Goal: Transaction & Acquisition: Purchase product/service

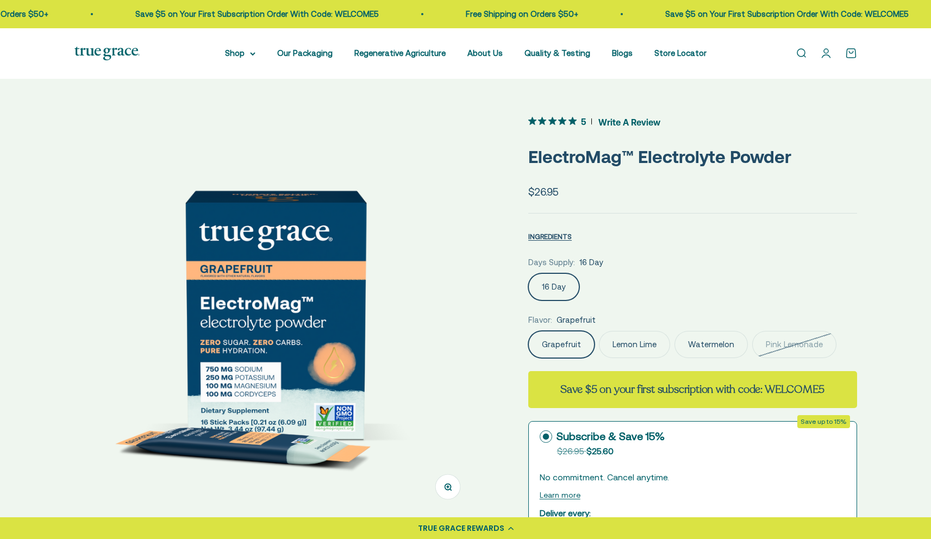
scroll to position [149, 0]
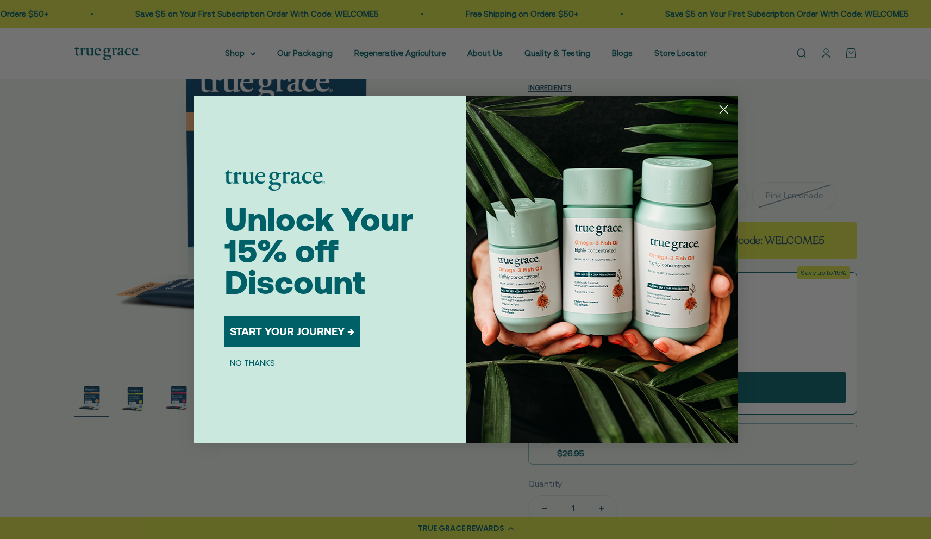
click at [725, 107] on icon "Close dialog" at bounding box center [724, 110] width 8 height 8
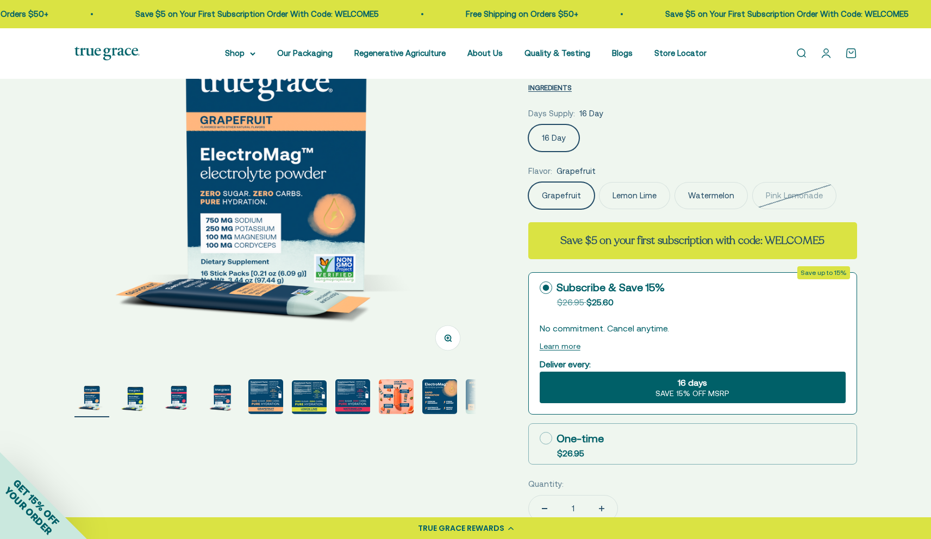
click at [632, 201] on label "Lemon Lime" at bounding box center [634, 195] width 71 height 27
click at [528, 182] on input "Lemon Lime" at bounding box center [528, 182] width 1 height 1
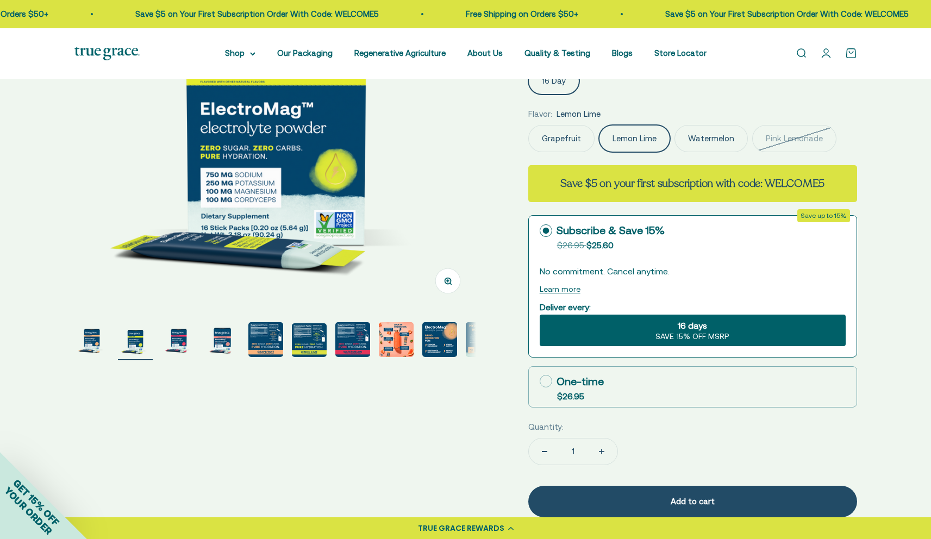
scroll to position [121, 0]
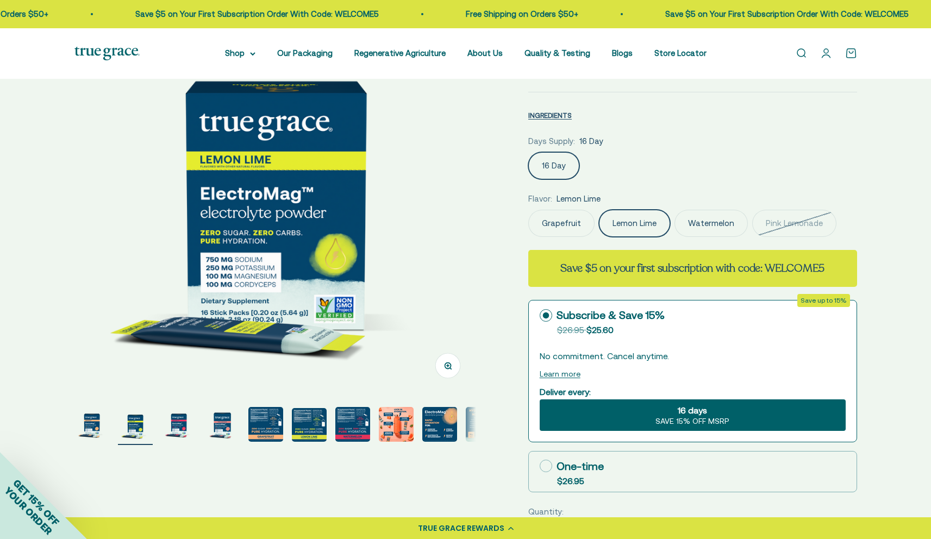
click at [177, 430] on img "Go to item 3" at bounding box center [178, 424] width 35 height 35
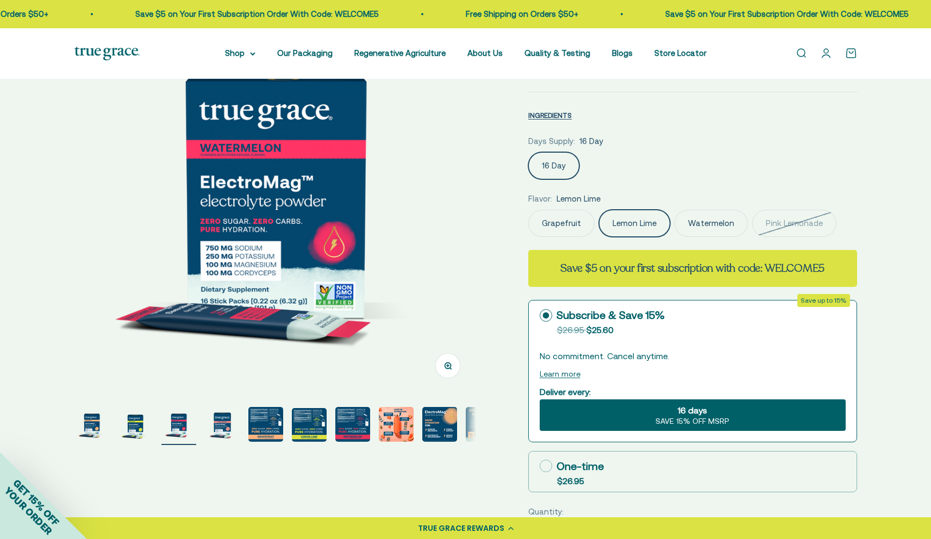
drag, startPoint x: 218, startPoint y: 426, endPoint x: 274, endPoint y: 431, distance: 56.2
click at [218, 427] on img "Go to item 4" at bounding box center [222, 424] width 35 height 35
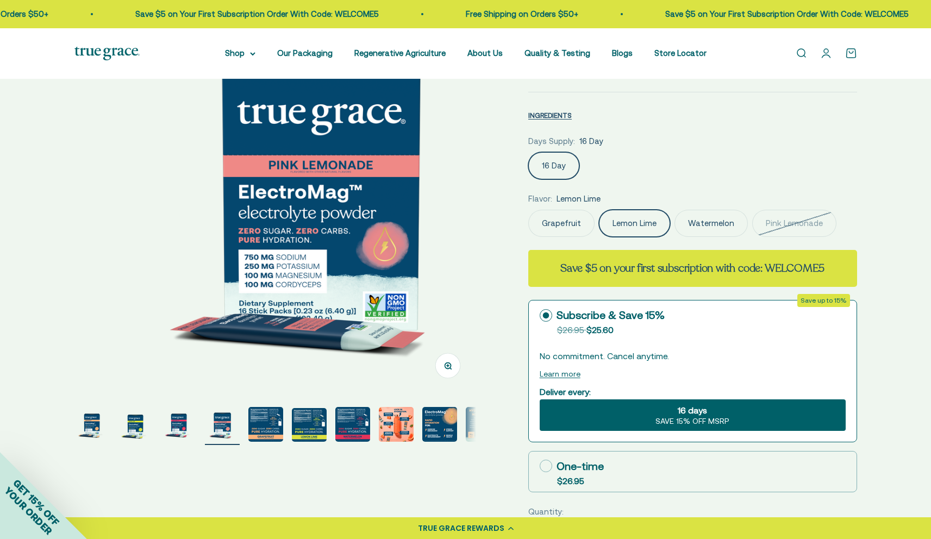
click at [274, 431] on img "Go to item 5" at bounding box center [265, 424] width 35 height 35
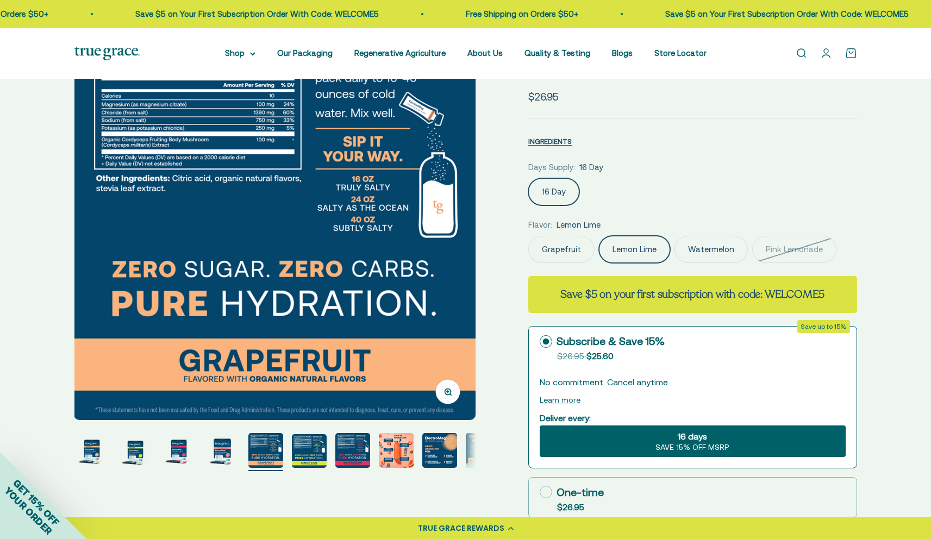
scroll to position [98, 0]
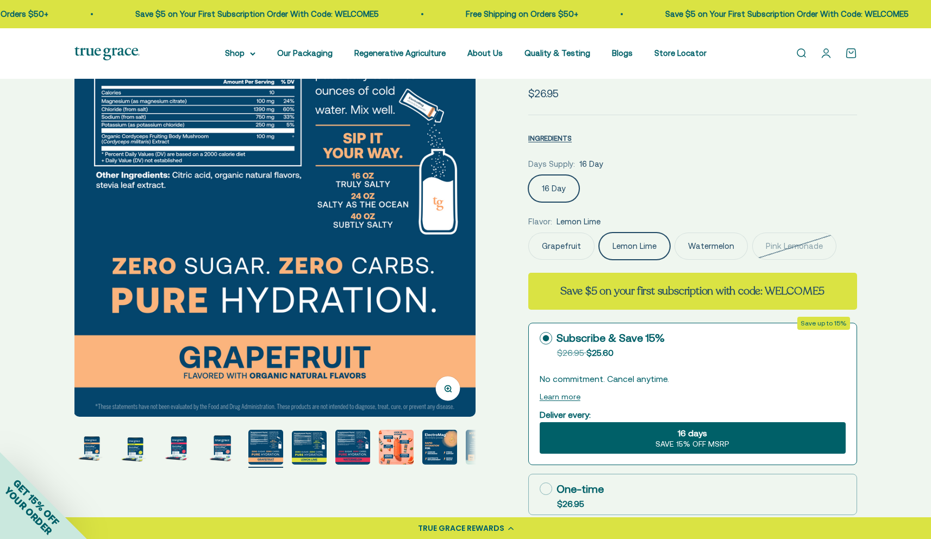
click at [389, 450] on img "Go to item 8" at bounding box center [396, 447] width 35 height 35
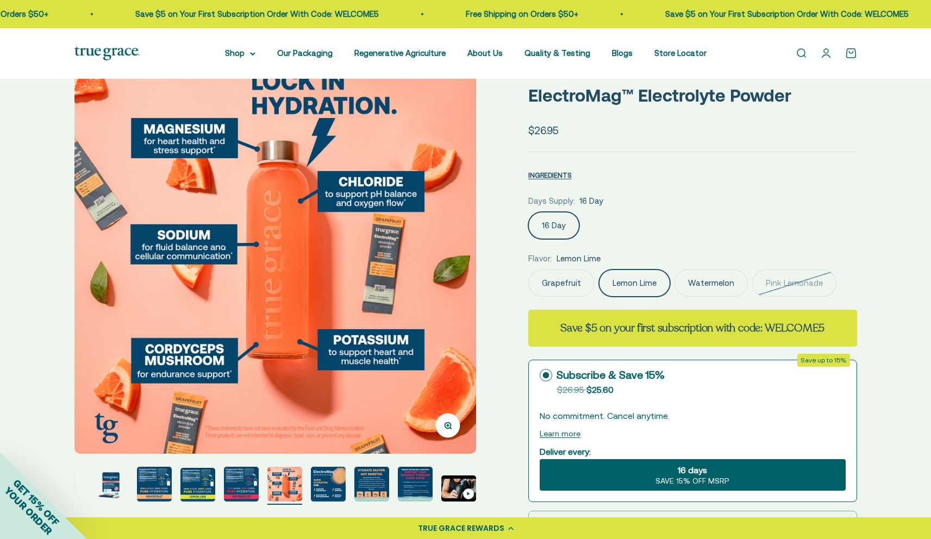
scroll to position [62, 0]
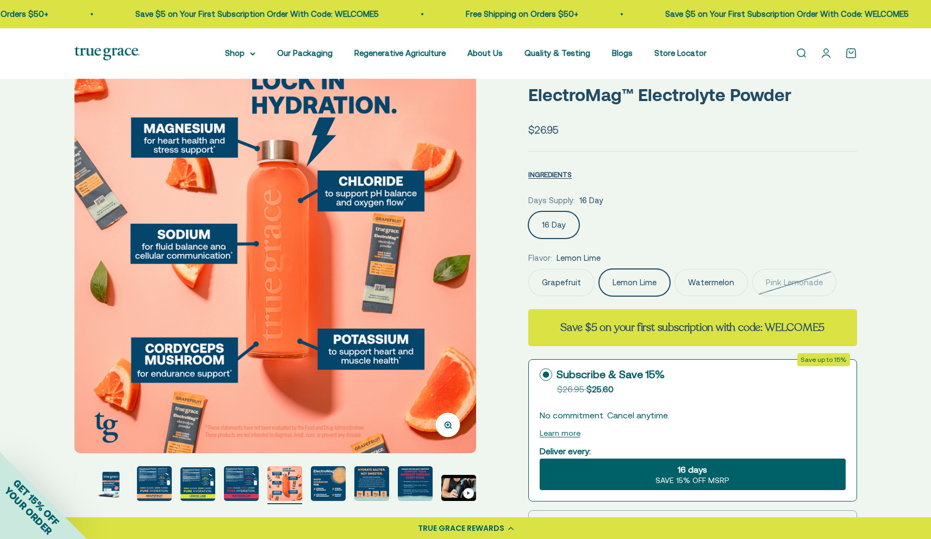
click at [461, 281] on img at bounding box center [275, 253] width 402 height 402
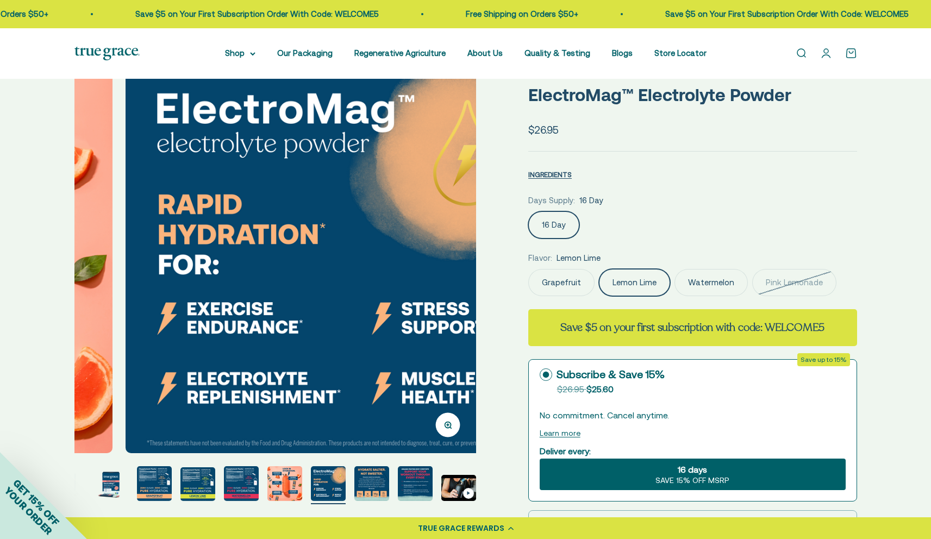
scroll to position [0, 3319]
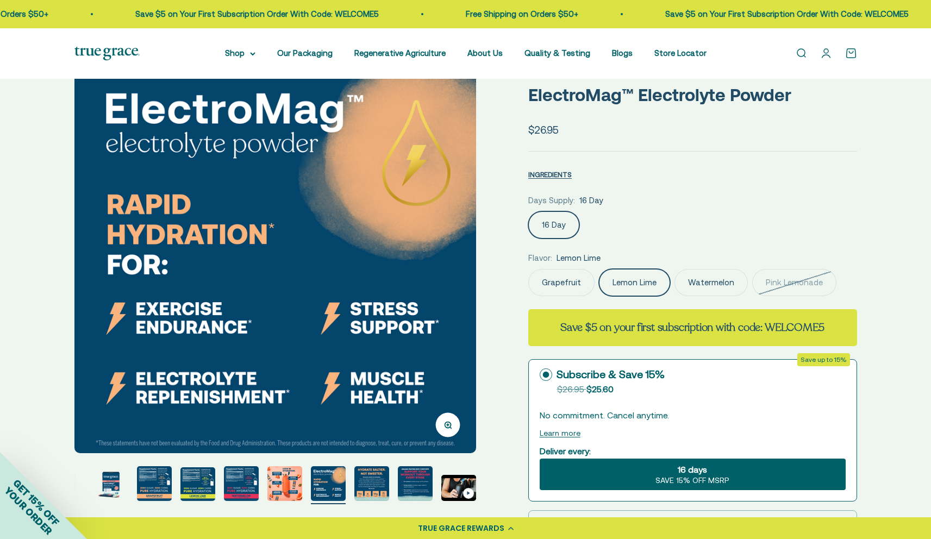
click at [456, 273] on img at bounding box center [275, 253] width 402 height 402
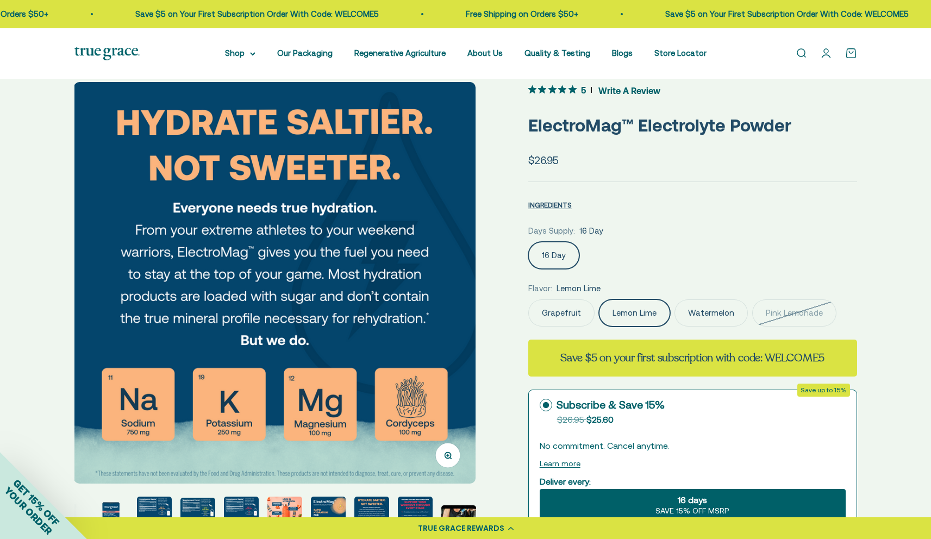
scroll to position [35, 0]
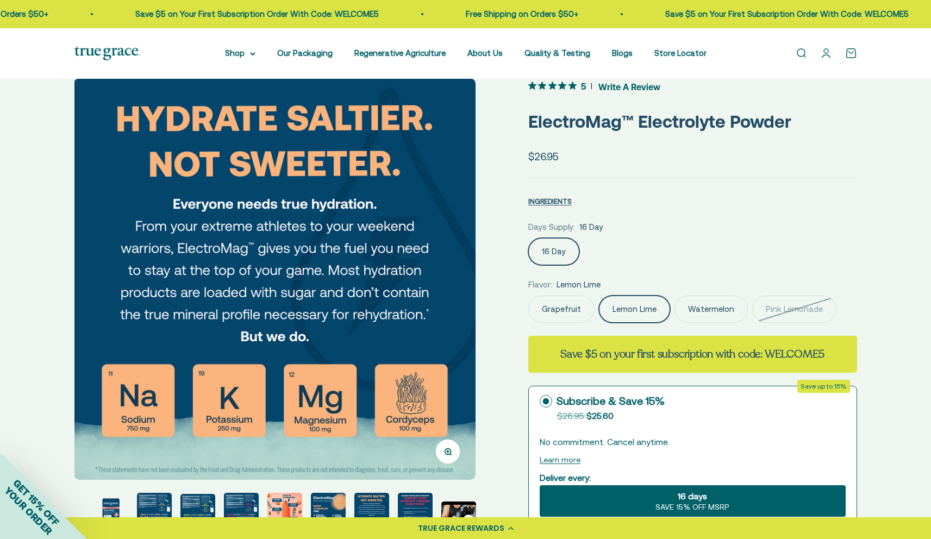
click at [447, 278] on img at bounding box center [275, 279] width 402 height 402
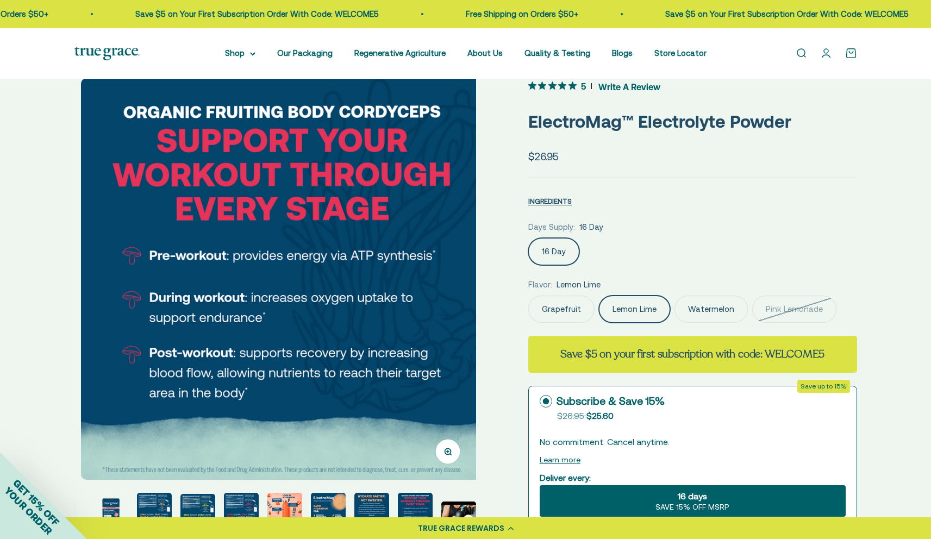
scroll to position [0, 4149]
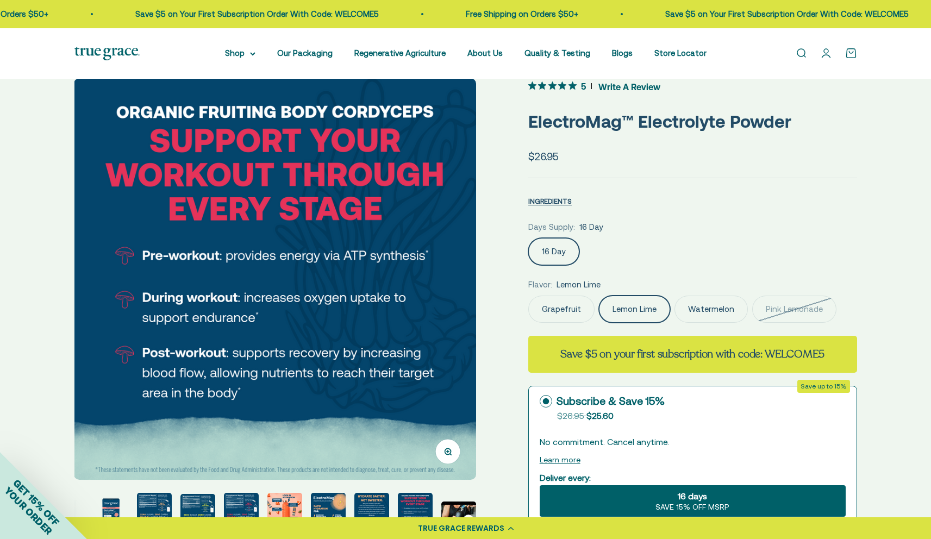
click at [447, 278] on img at bounding box center [275, 279] width 402 height 402
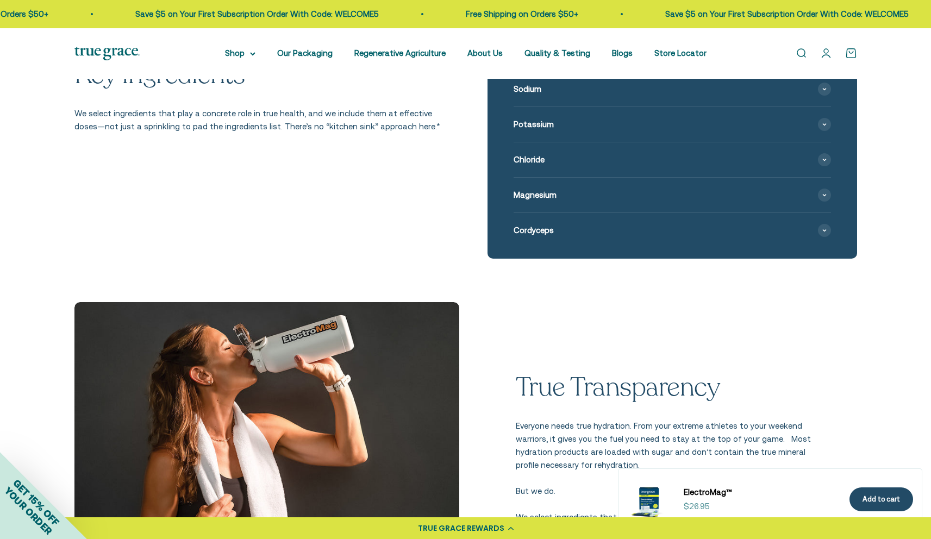
scroll to position [1312, 0]
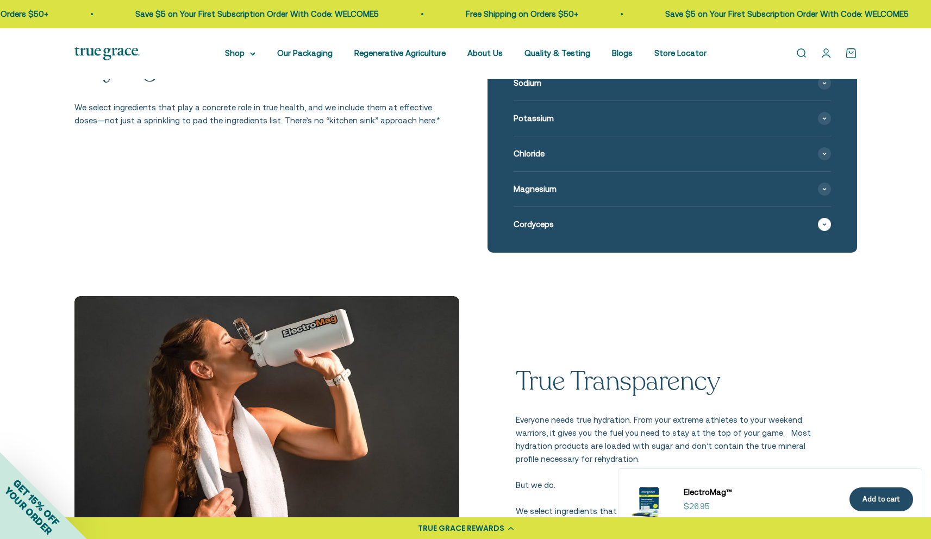
click at [531, 223] on span "Cordyceps" at bounding box center [534, 224] width 40 height 13
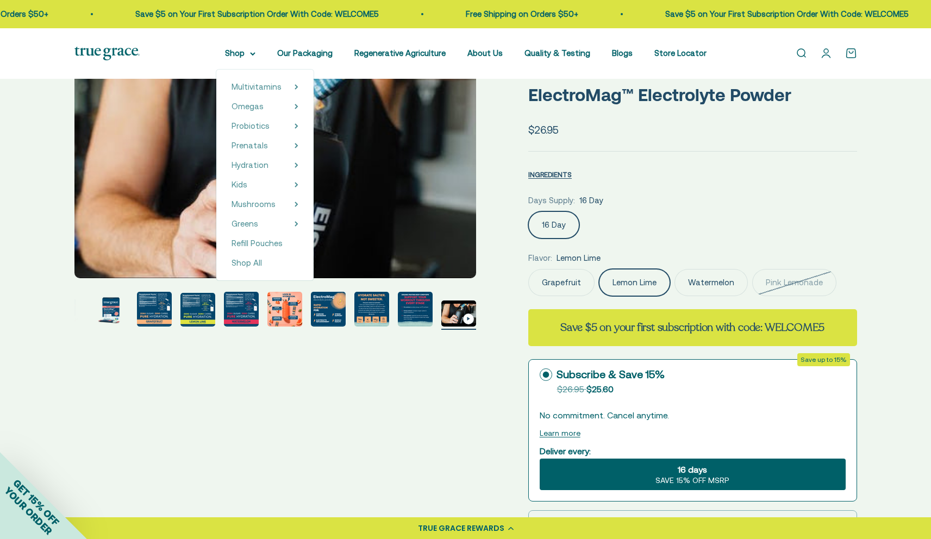
scroll to position [126, 0]
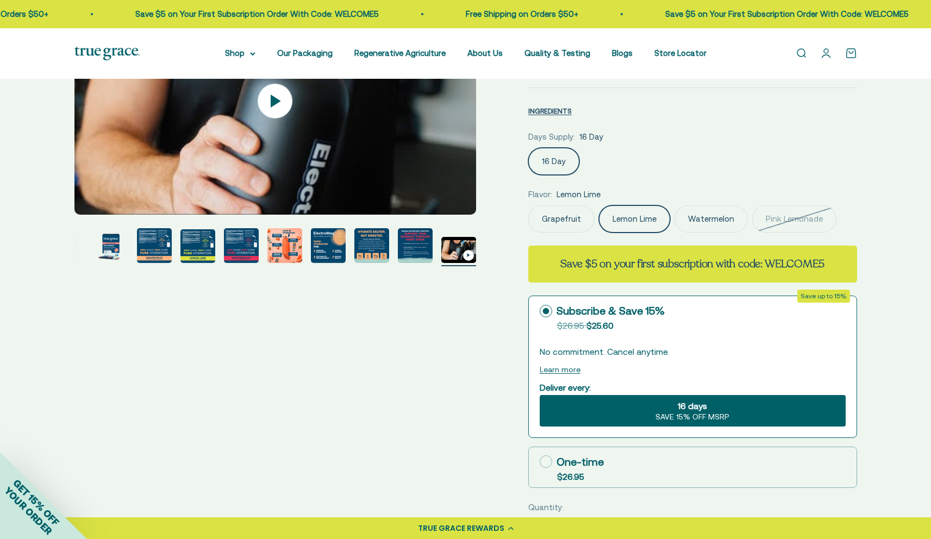
click at [96, 53] on img at bounding box center [106, 54] width 65 height 14
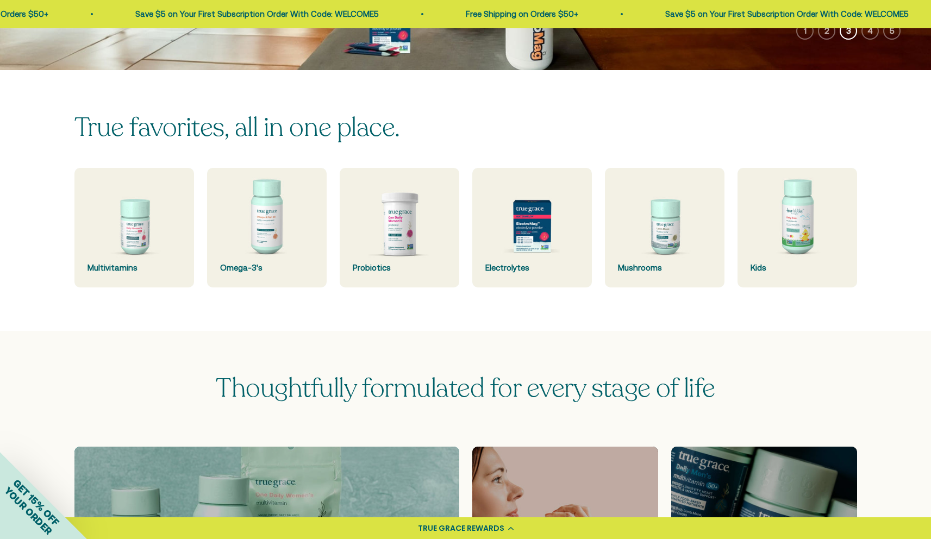
scroll to position [267, 0]
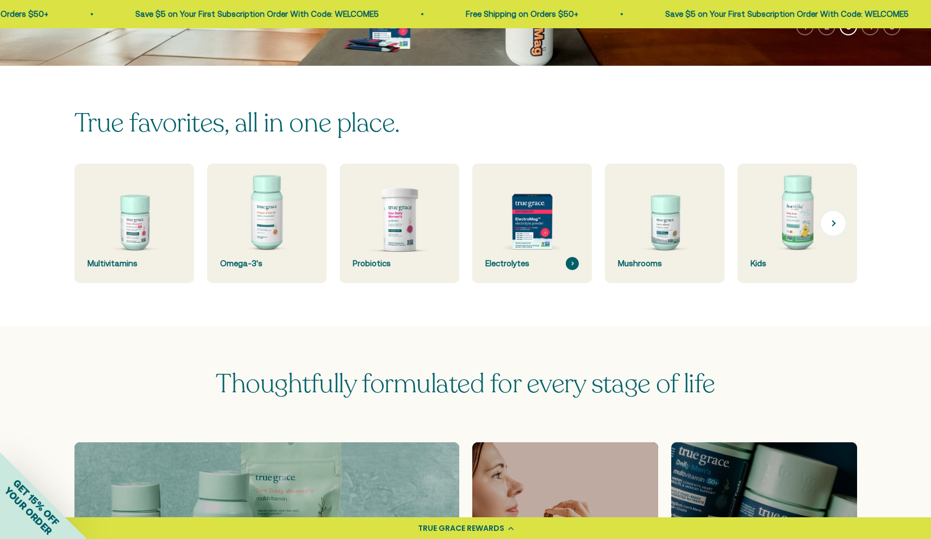
click at [526, 217] on img at bounding box center [532, 223] width 127 height 127
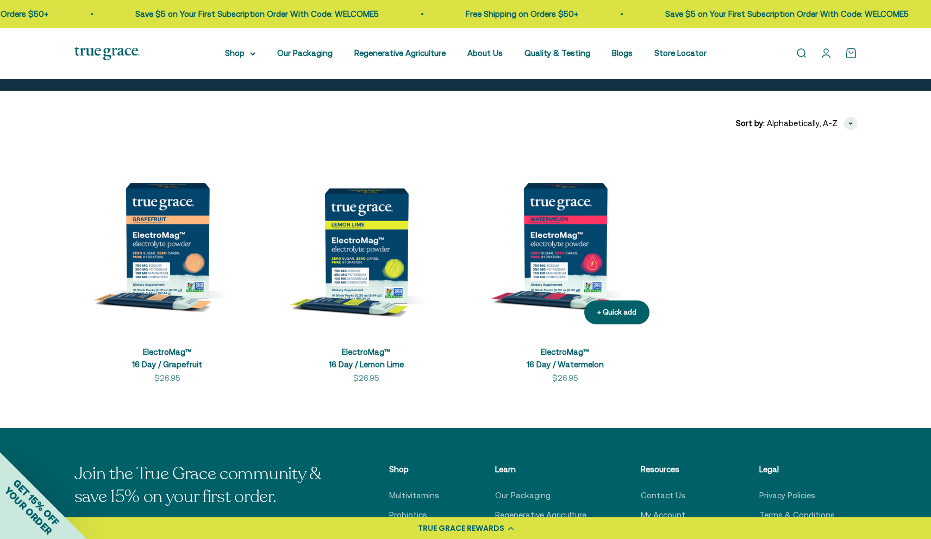
scroll to position [175, 0]
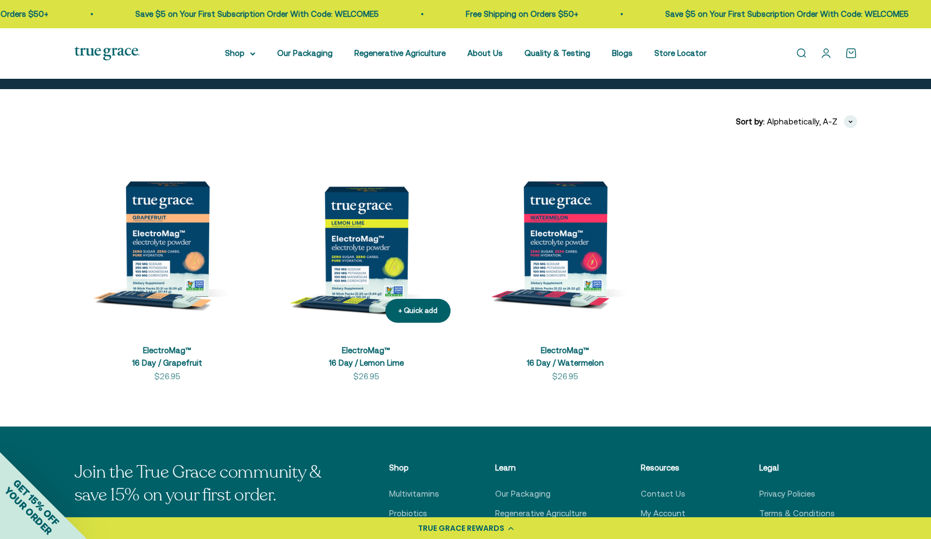
click at [361, 247] on img at bounding box center [366, 239] width 186 height 186
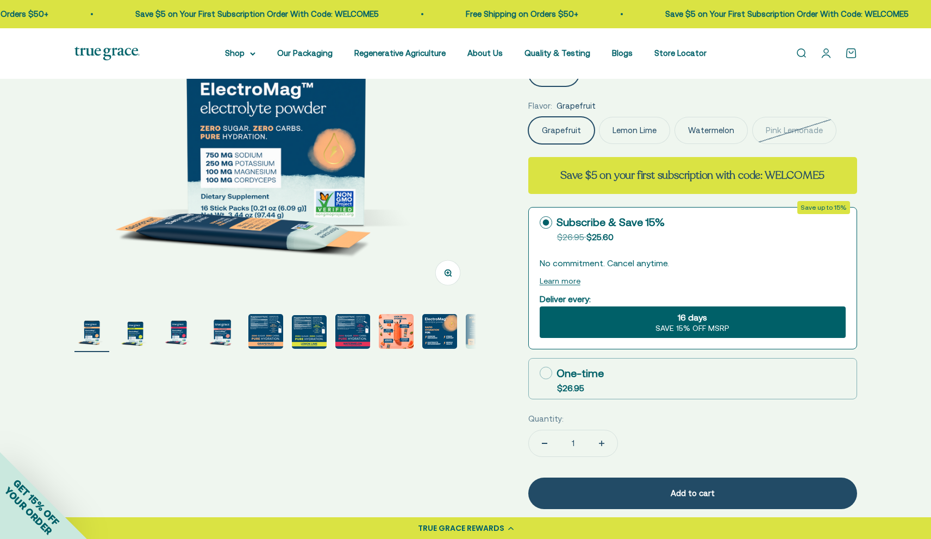
scroll to position [216, 0]
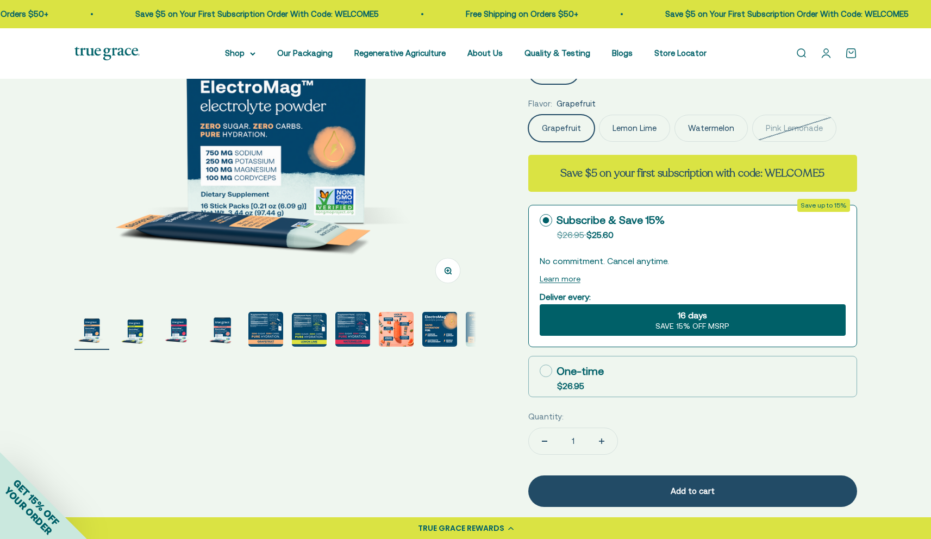
click at [546, 369] on icon at bounding box center [546, 371] width 13 height 13
click at [540, 371] on input "One-time $26.95" at bounding box center [539, 371] width 1 height 1
radio input "true"
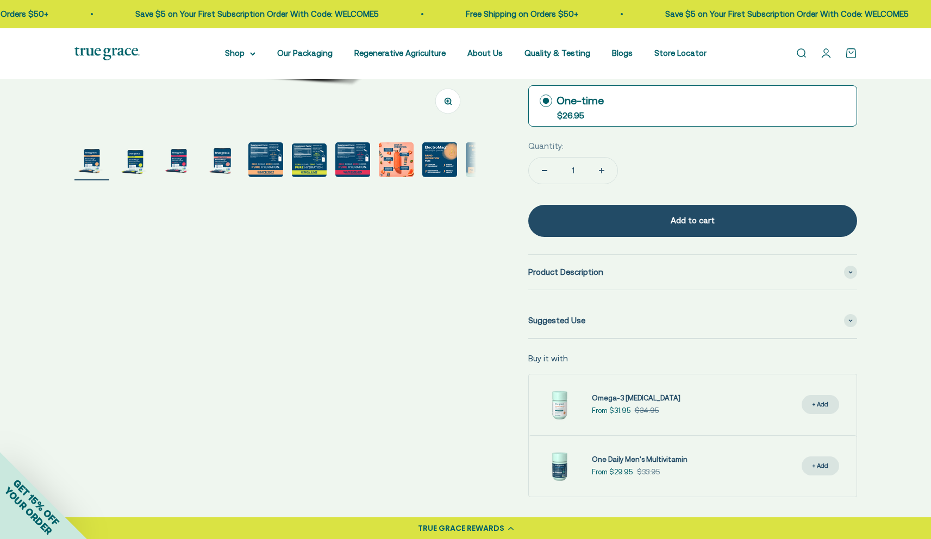
scroll to position [389, 0]
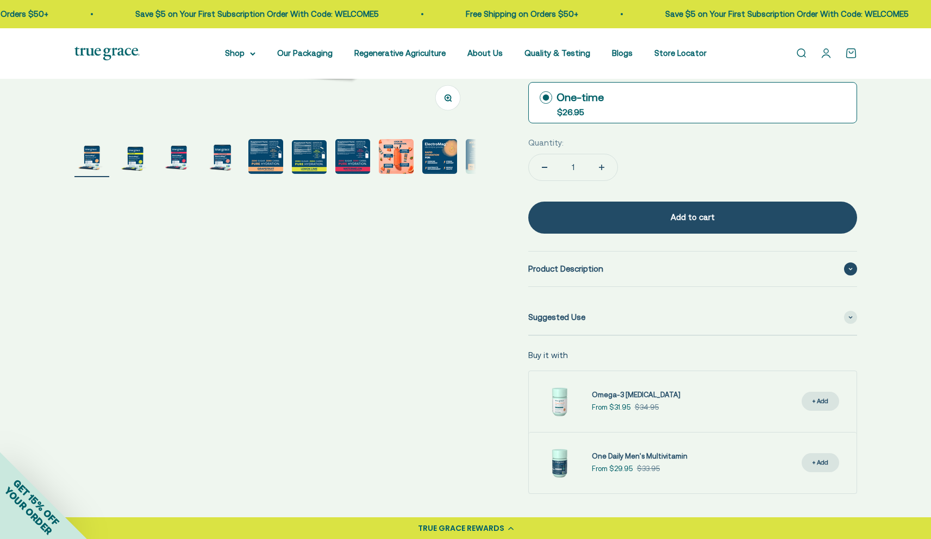
click at [575, 272] on span "Product Description" at bounding box center [565, 269] width 75 height 13
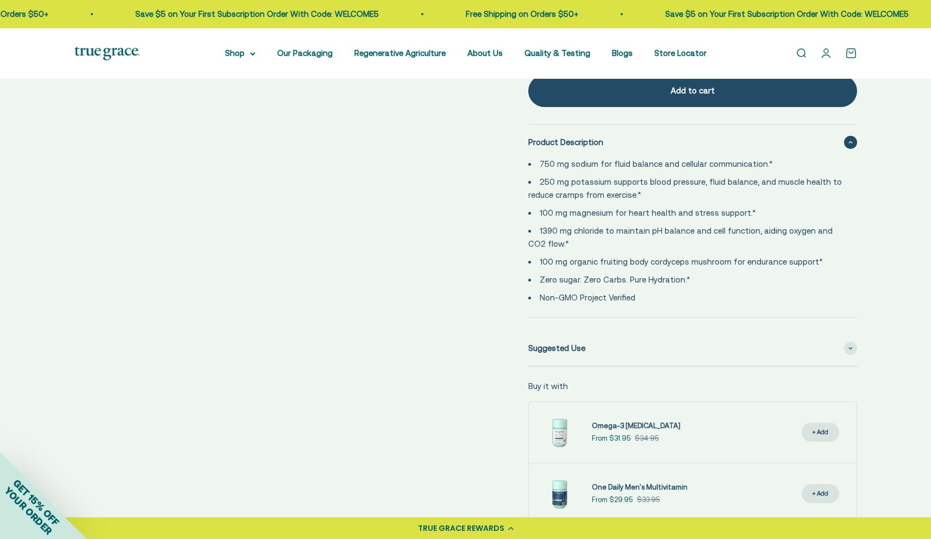
scroll to position [633, 0]
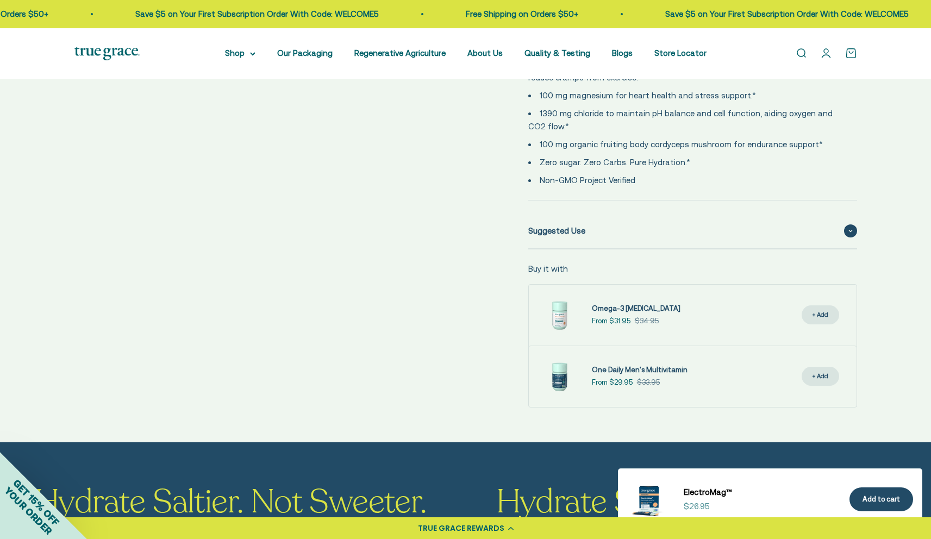
click at [590, 226] on div "Suggested Use" at bounding box center [692, 231] width 329 height 35
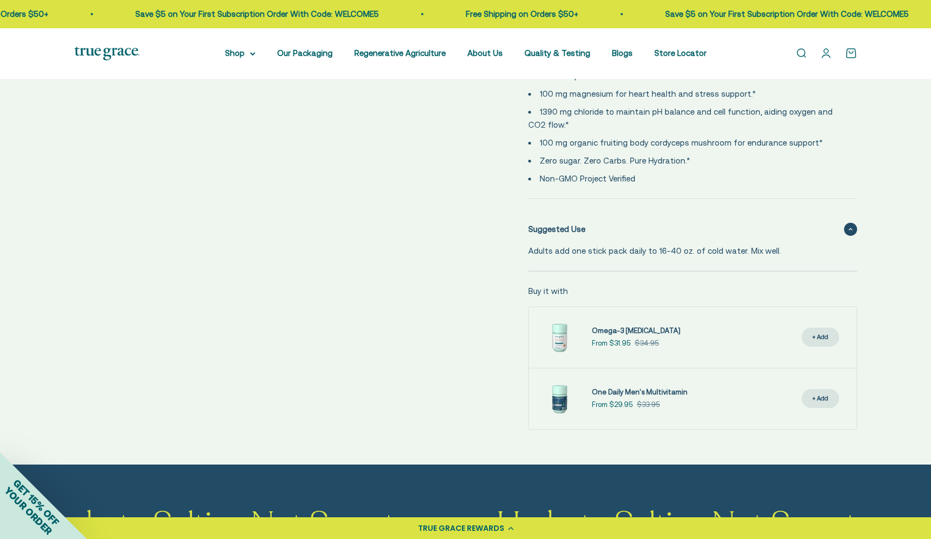
scroll to position [0, 0]
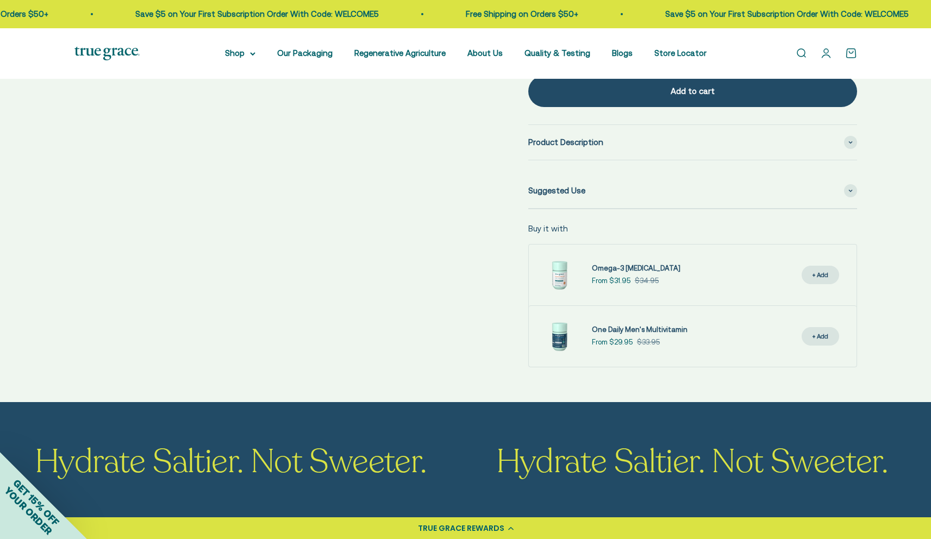
scroll to position [552, 0]
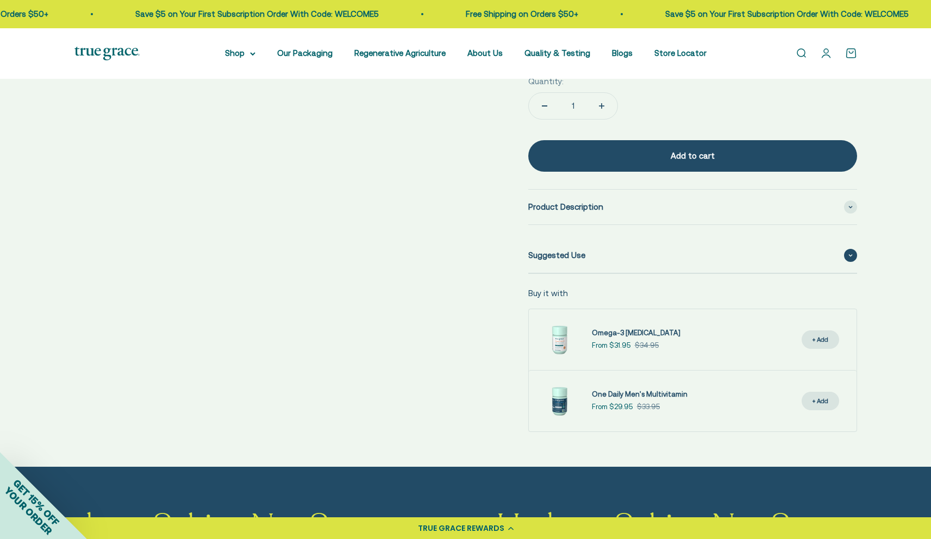
click at [603, 257] on div "Suggested Use" at bounding box center [692, 255] width 329 height 35
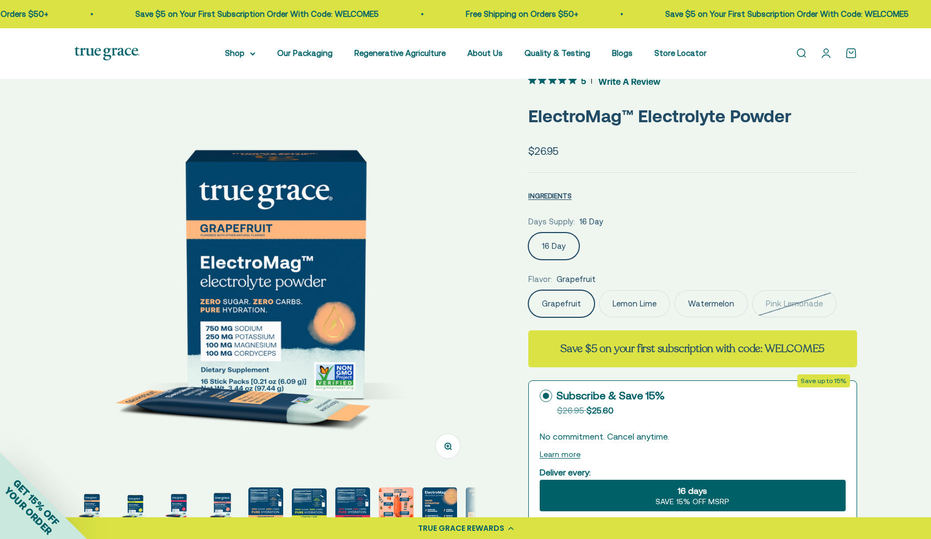
scroll to position [306, 0]
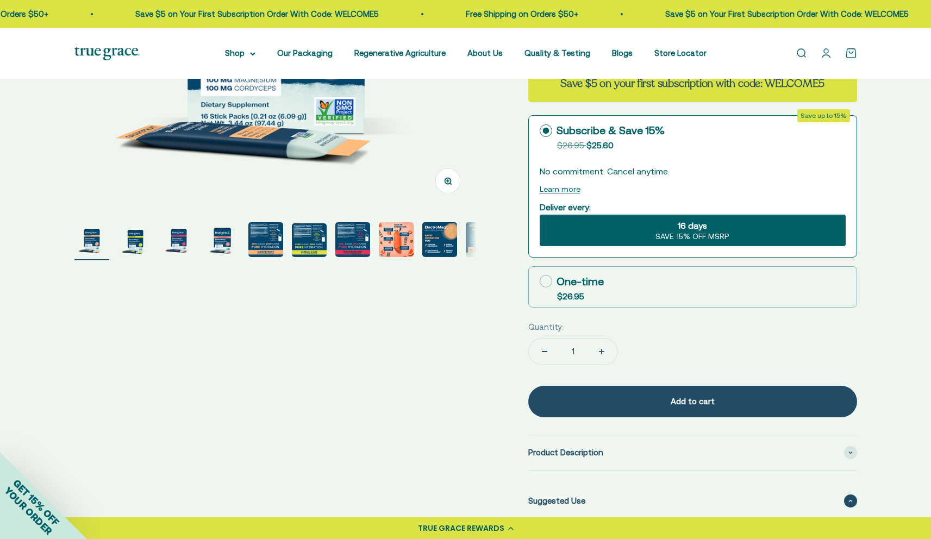
click at [439, 245] on img "Go to item 9" at bounding box center [439, 239] width 35 height 35
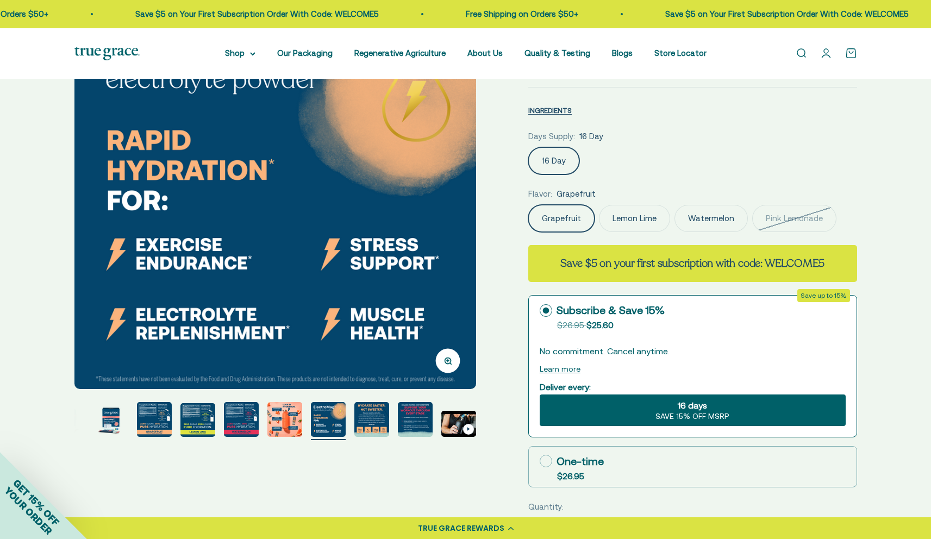
scroll to position [0, 0]
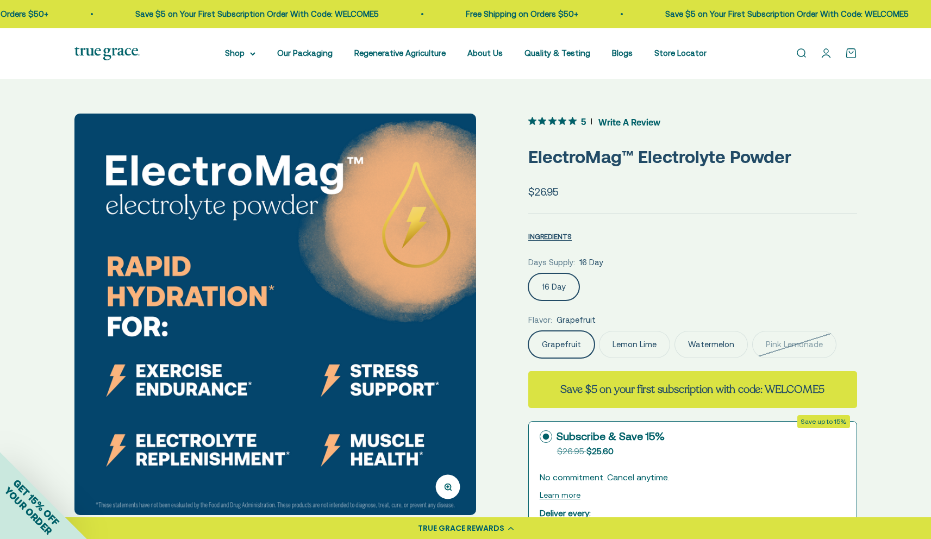
click at [426, 301] on img at bounding box center [275, 315] width 402 height 402
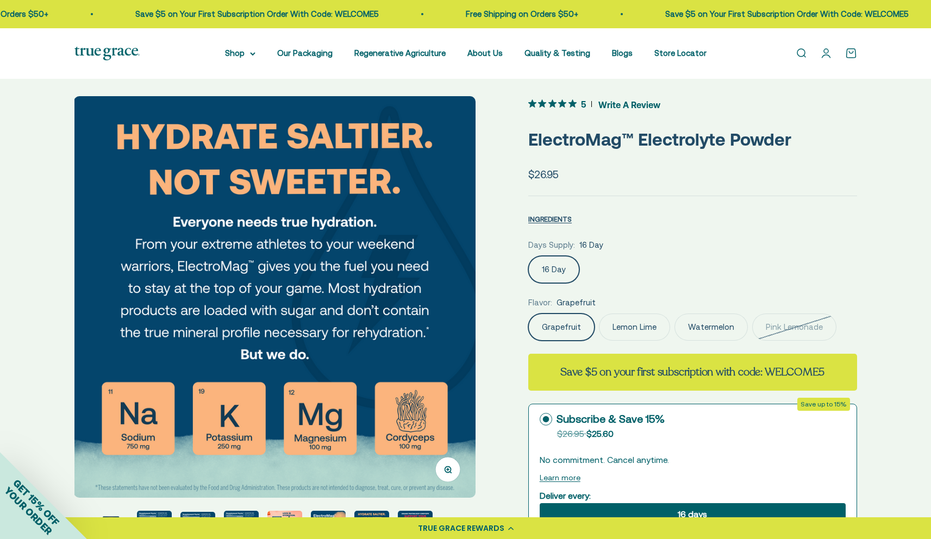
scroll to position [22, 0]
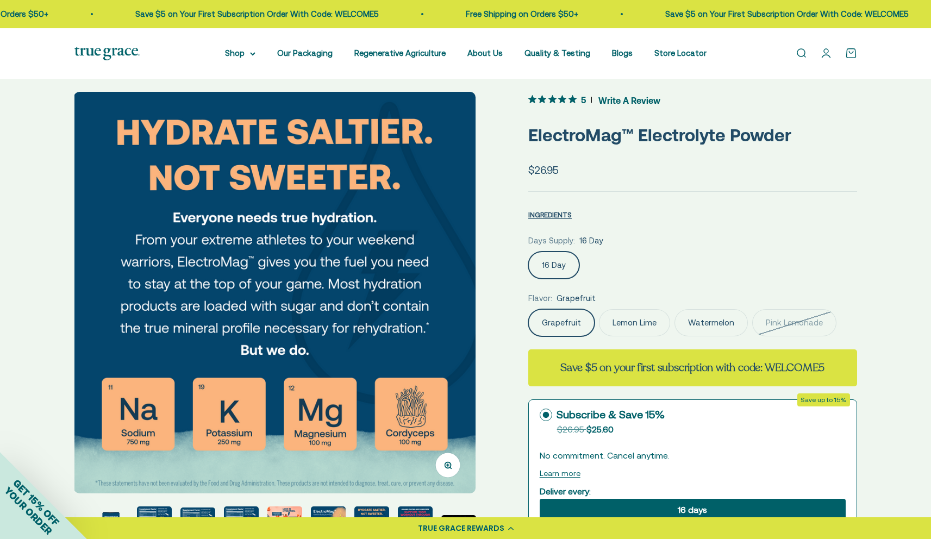
click at [426, 301] on img at bounding box center [275, 293] width 402 height 402
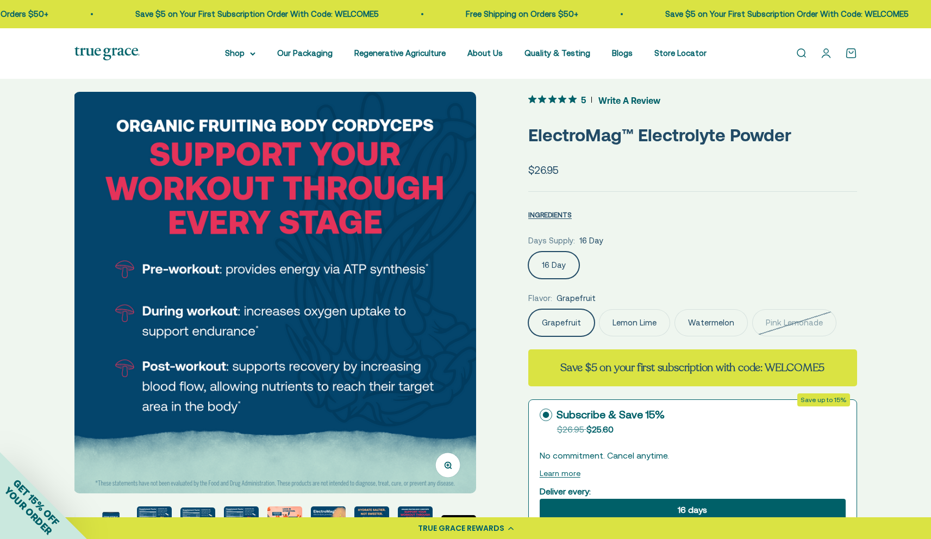
click at [422, 285] on img at bounding box center [275, 293] width 402 height 402
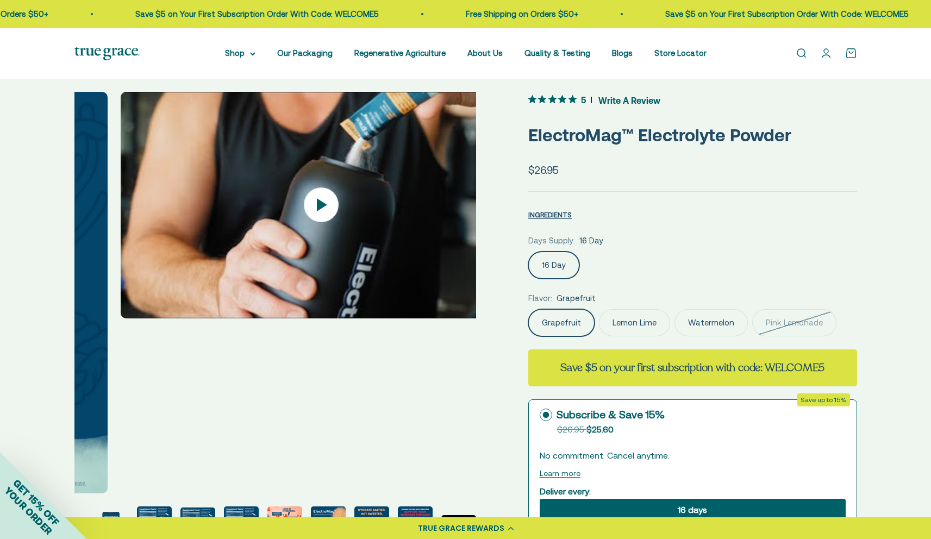
scroll to position [0, 4564]
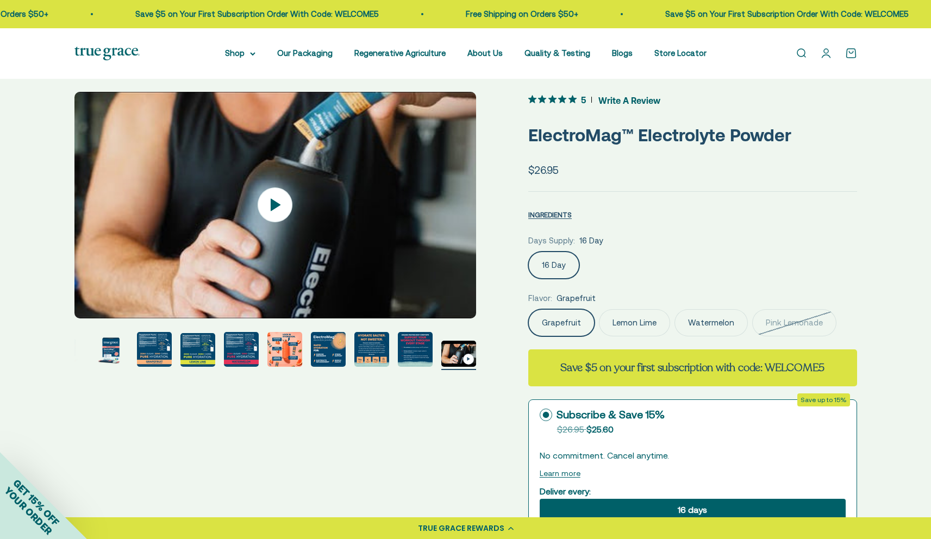
click at [190, 346] on img "Go to item 6" at bounding box center [197, 350] width 35 height 34
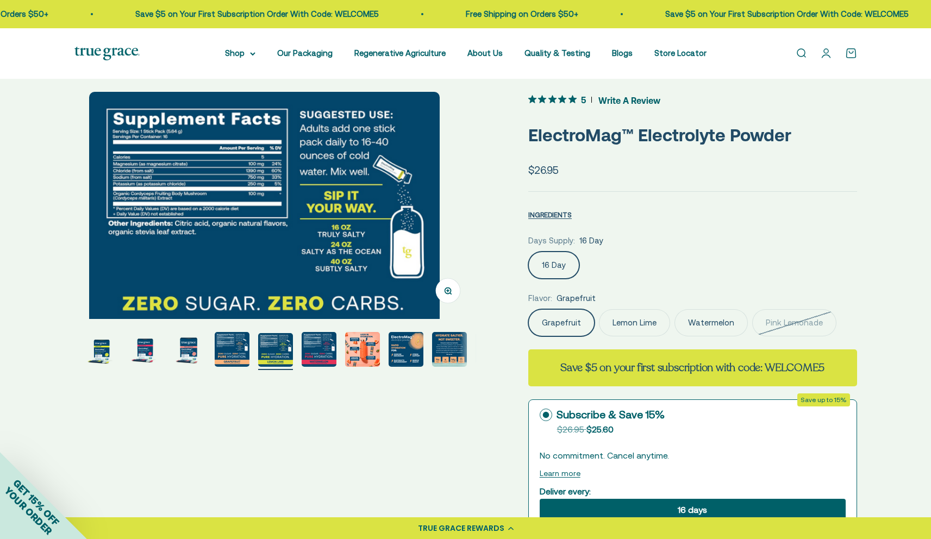
scroll to position [0, 2075]
